Goal: Task Accomplishment & Management: Manage account settings

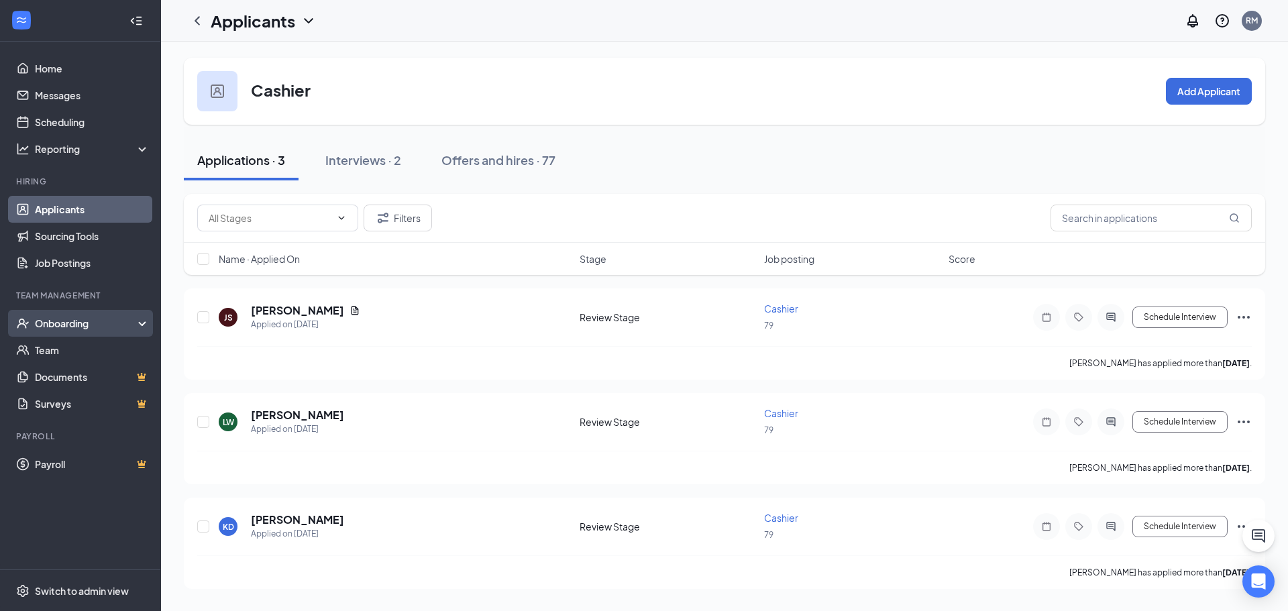
click at [60, 313] on div "Onboarding" at bounding box center [80, 323] width 161 height 27
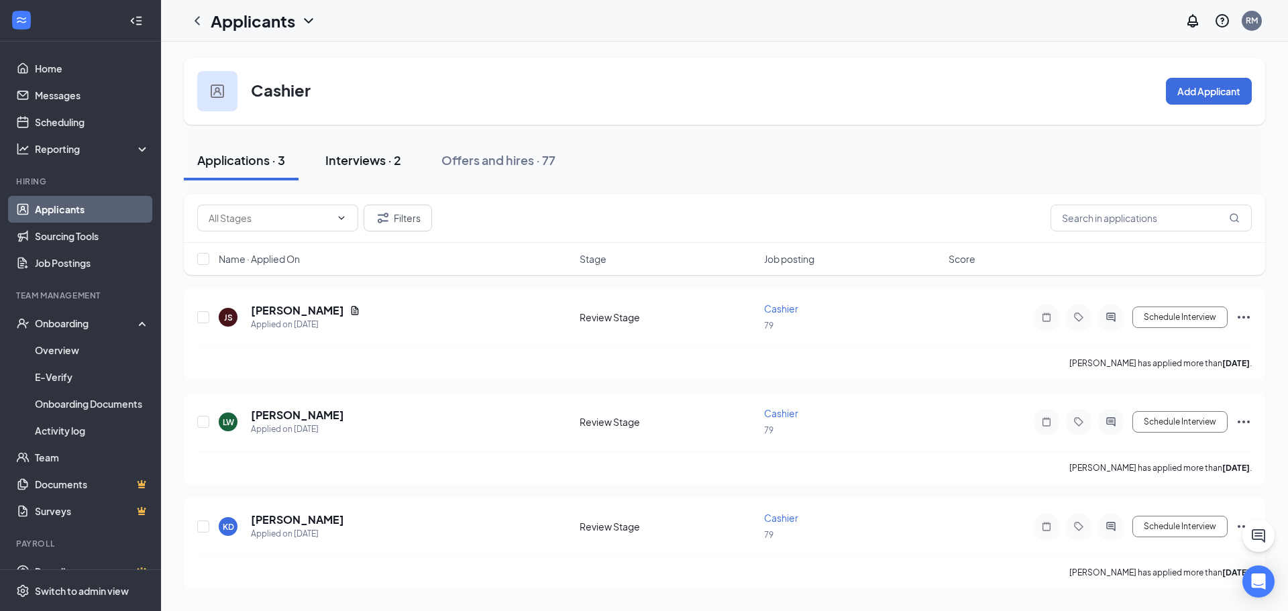
click at [382, 158] on div "Interviews · 2" at bounding box center [363, 160] width 76 height 17
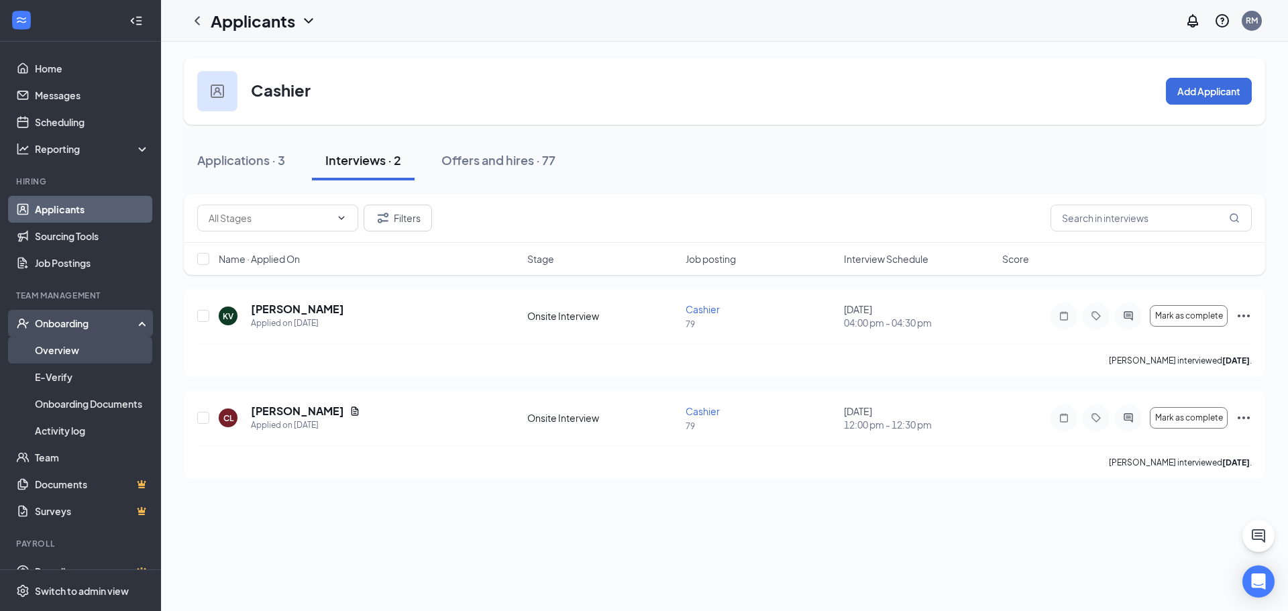
click at [60, 351] on link "Overview" at bounding box center [92, 350] width 115 height 27
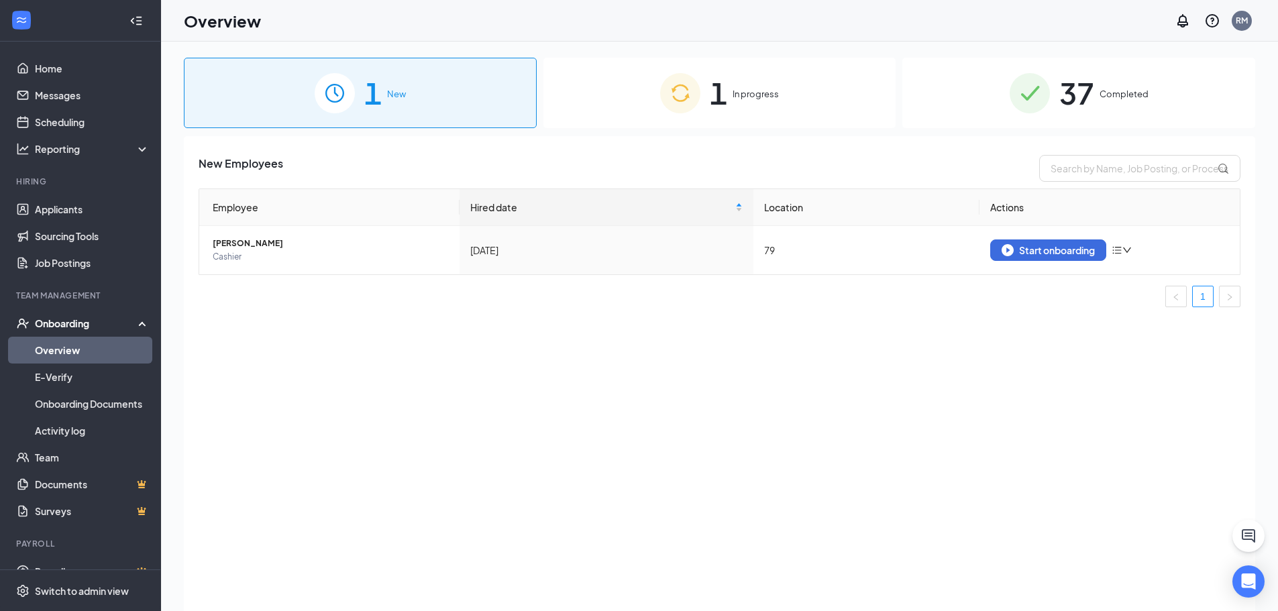
click at [739, 101] on span "In progress" at bounding box center [755, 93] width 46 height 13
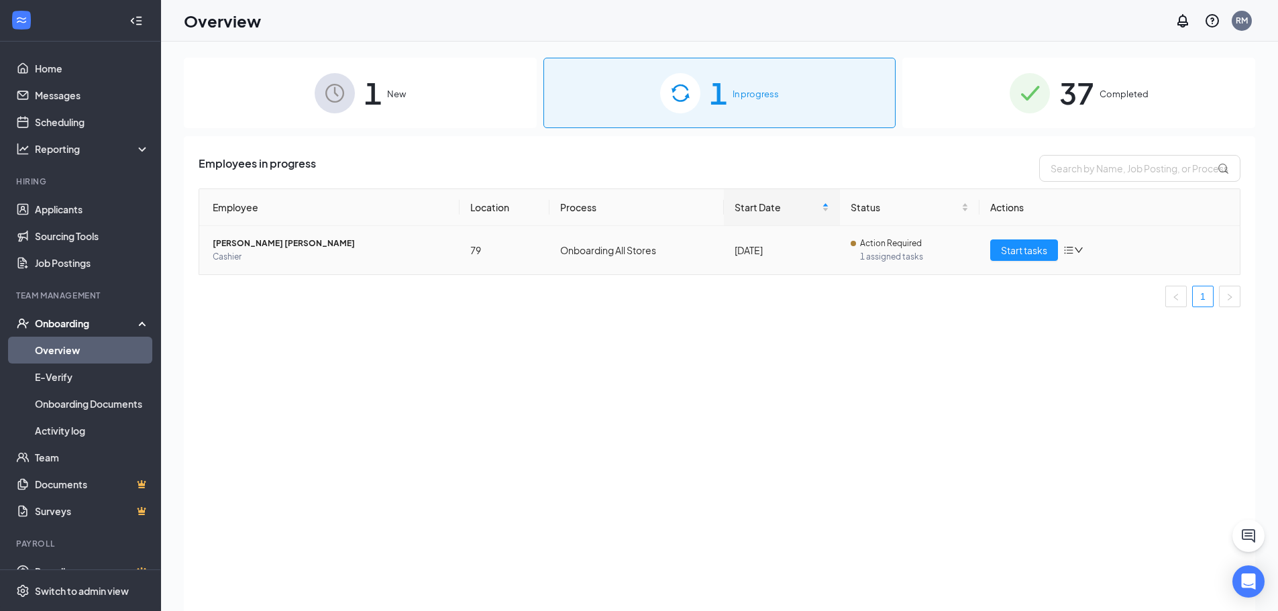
click at [1075, 250] on icon "down" at bounding box center [1078, 250] width 9 height 9
click at [895, 290] on ul "1" at bounding box center [720, 296] width 1042 height 21
click at [883, 235] on td "Action Required 1 assigned tasks" at bounding box center [910, 250] width 140 height 48
click at [880, 245] on span "Action Required" at bounding box center [891, 243] width 62 height 13
click at [275, 249] on span "[PERSON_NAME] [PERSON_NAME]" at bounding box center [331, 243] width 236 height 13
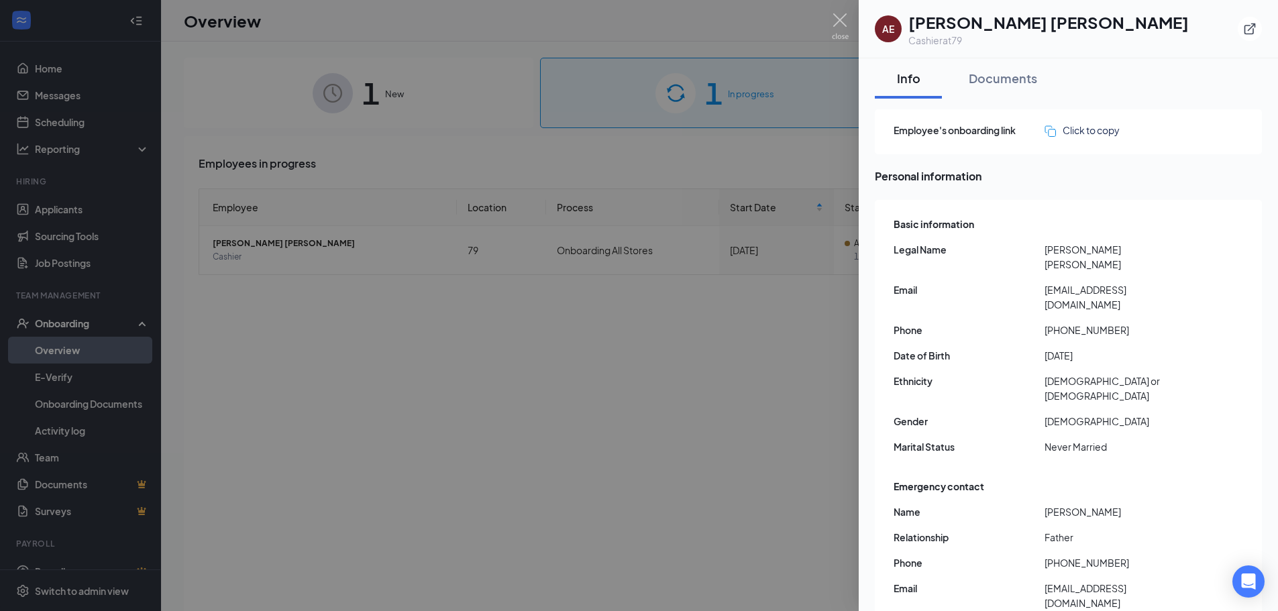
click at [419, 332] on div at bounding box center [639, 305] width 1278 height 611
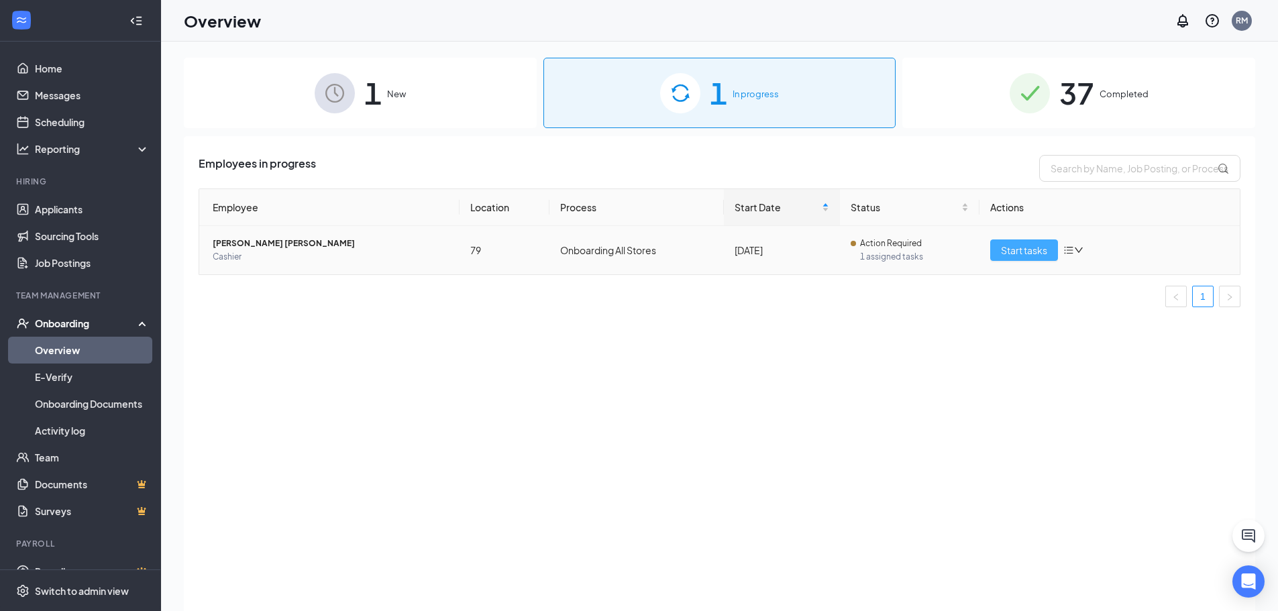
click at [1036, 254] on span "Start tasks" at bounding box center [1024, 250] width 46 height 15
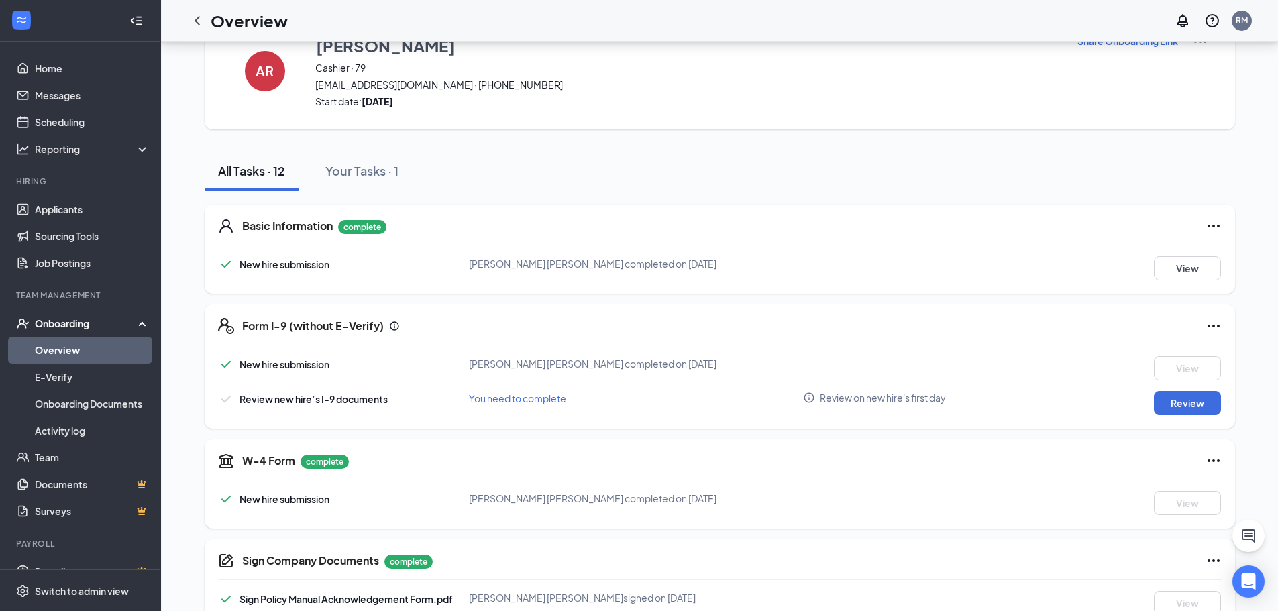
scroll to position [21, 0]
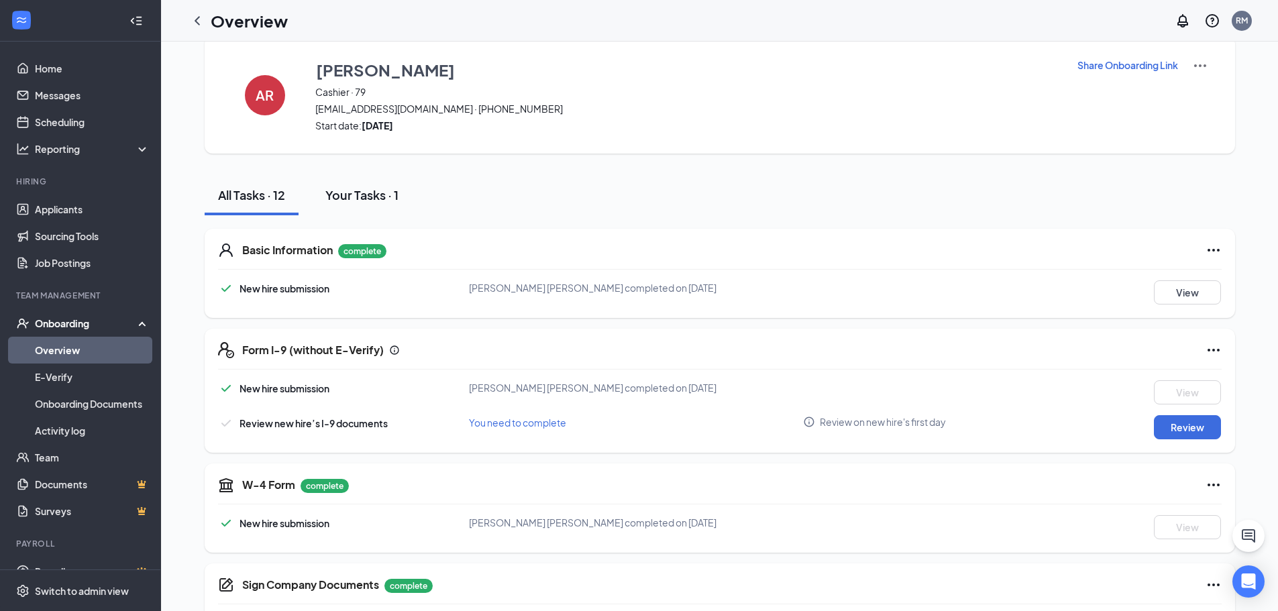
click at [404, 195] on button "Your Tasks · 1" at bounding box center [362, 195] width 100 height 40
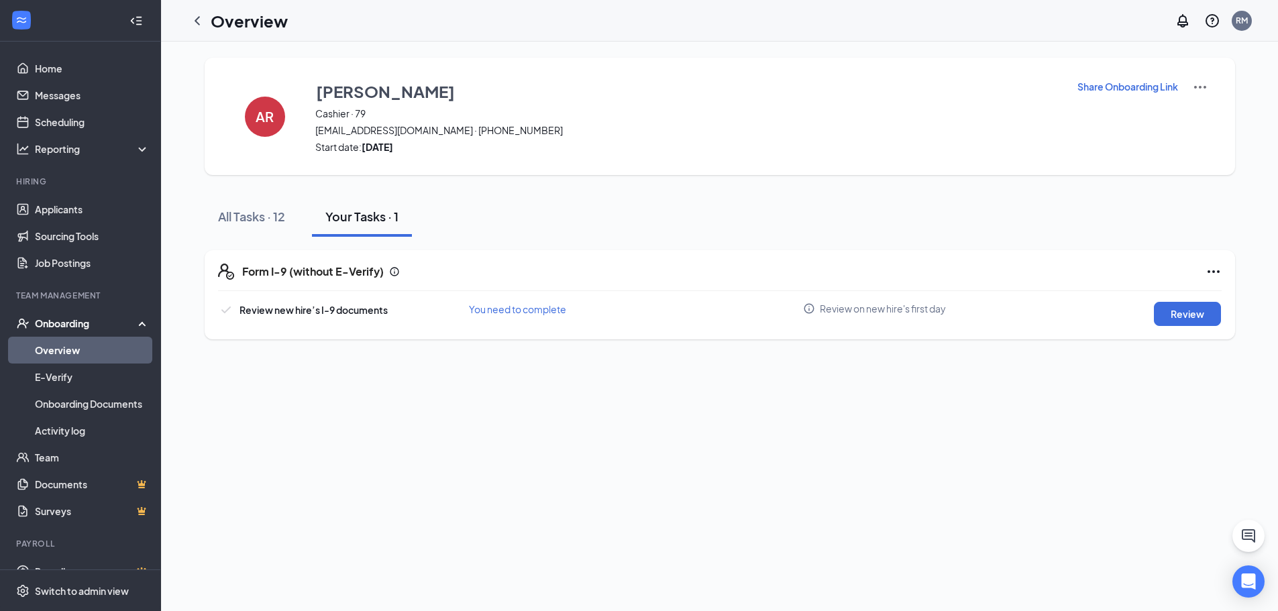
scroll to position [0, 0]
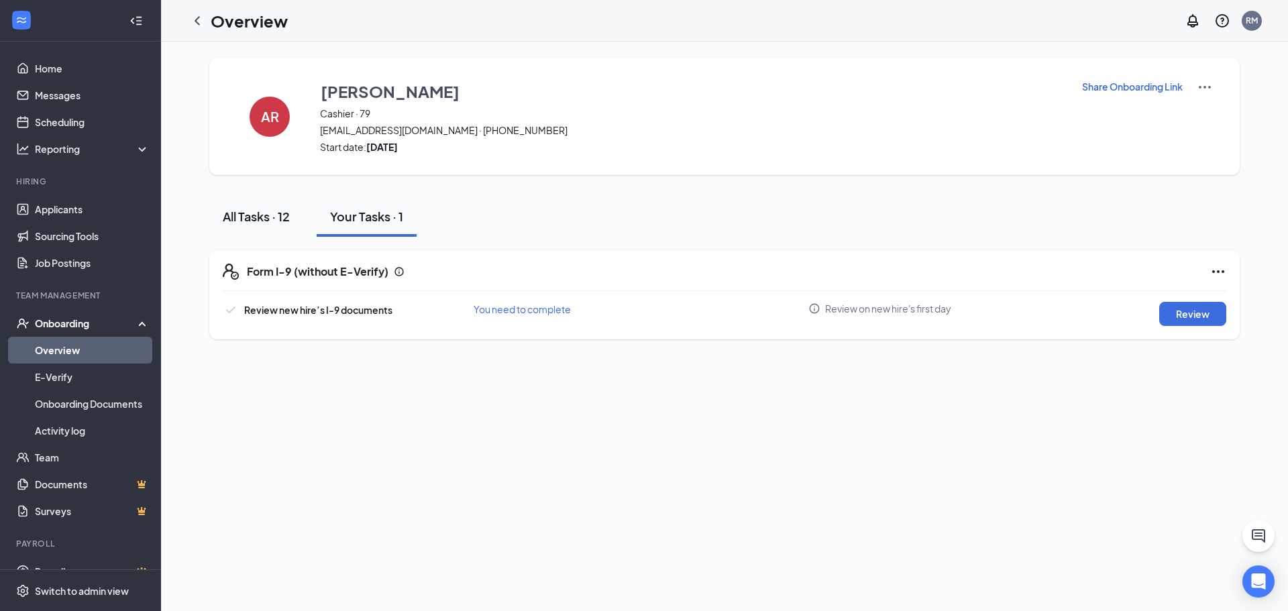
click at [250, 214] on div "All Tasks · 12" at bounding box center [256, 216] width 67 height 17
